Goal: Task Accomplishment & Management: Manage account settings

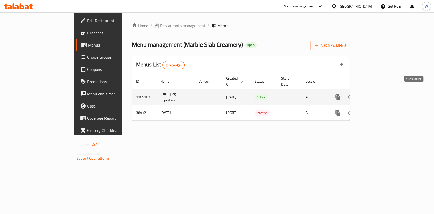
click at [381, 93] on link "enhanced table" at bounding box center [375, 97] width 12 height 12
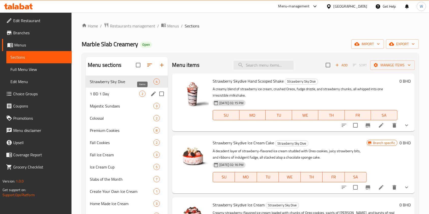
click at [142, 94] on span "2" at bounding box center [142, 94] width 6 height 5
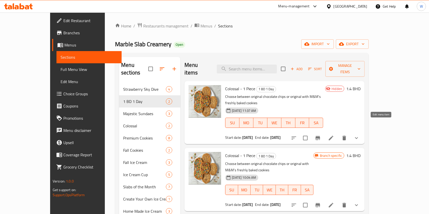
click at [334, 135] on icon at bounding box center [331, 138] width 6 height 6
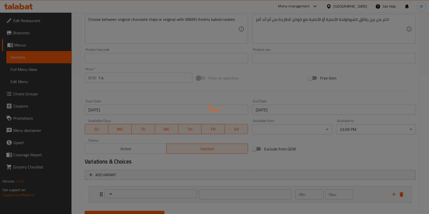
type input "اختيارك من"
type input "1"
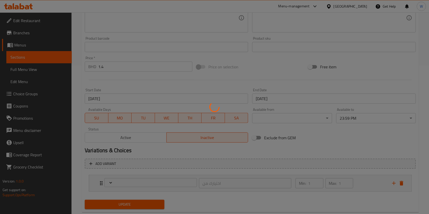
scroll to position [161, 0]
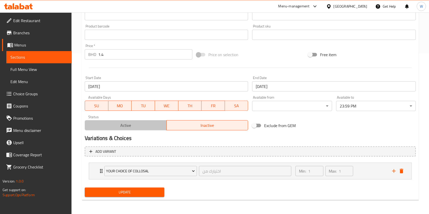
click at [157, 127] on span "Active" at bounding box center [126, 125] width 78 height 7
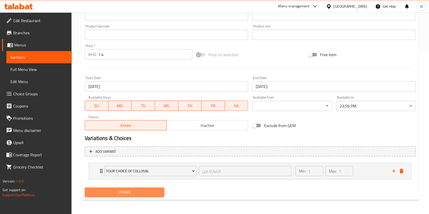
click at [157, 189] on button "Update" at bounding box center [125, 192] width 80 height 9
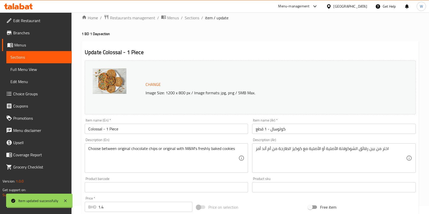
scroll to position [0, 0]
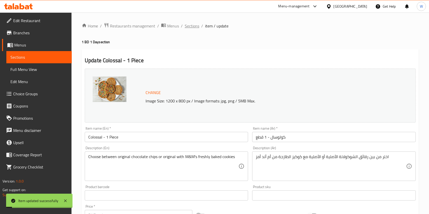
click at [186, 28] on span "Sections" at bounding box center [192, 26] width 15 height 6
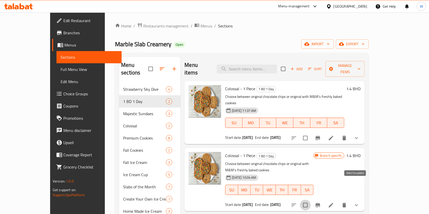
click at [311, 200] on input "checkbox" at bounding box center [305, 205] width 11 height 11
checkbox input "true"
click at [333, 203] on icon at bounding box center [331, 205] width 5 height 5
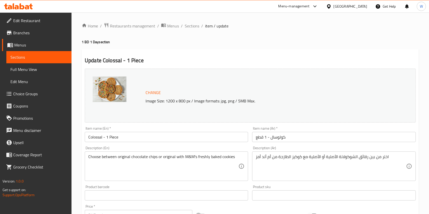
scroll to position [161, 0]
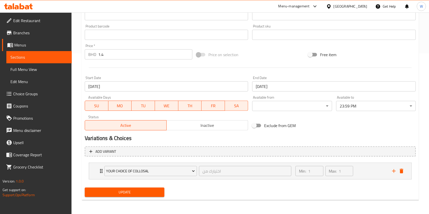
click at [183, 128] on span "Inactive" at bounding box center [208, 125] width 78 height 7
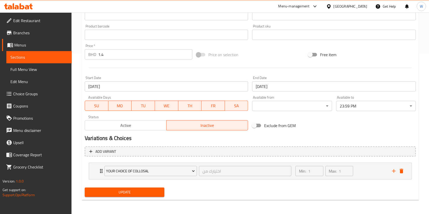
click at [147, 188] on button "Update" at bounding box center [125, 192] width 80 height 9
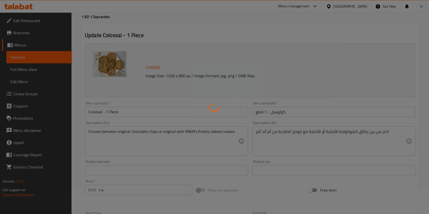
scroll to position [0, 0]
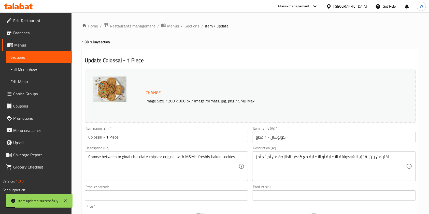
click at [189, 28] on span "Sections" at bounding box center [192, 26] width 15 height 6
